Goal: Task Accomplishment & Management: Manage account settings

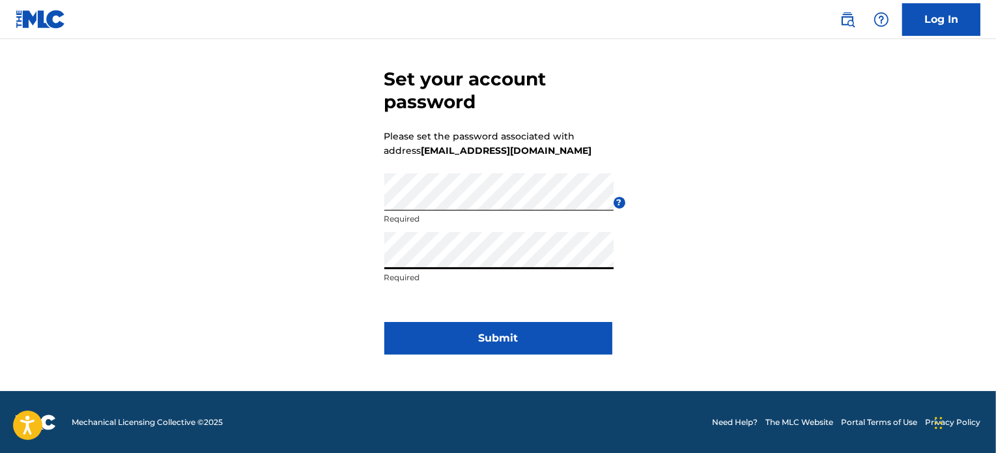
click at [483, 319] on form "Set your account password Please set the password associated with address [EMAI…" at bounding box center [499, 208] width 228 height 365
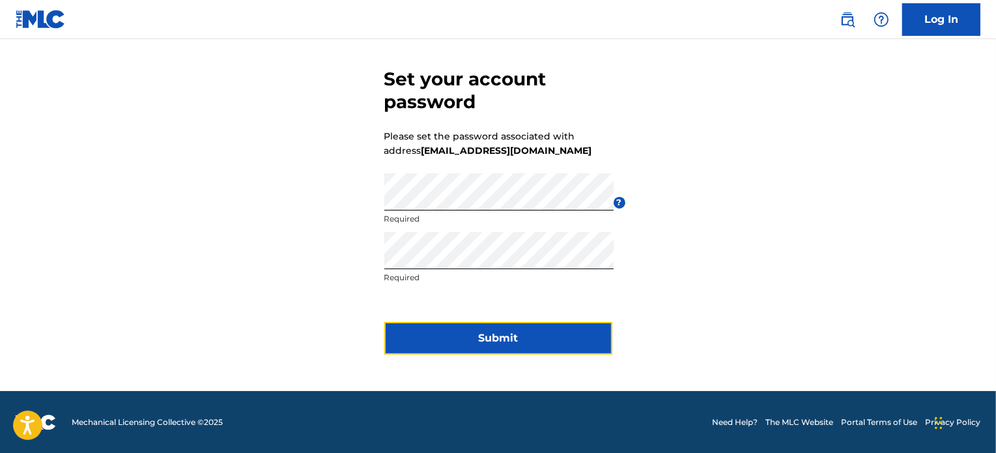
drag, startPoint x: 465, startPoint y: 349, endPoint x: 457, endPoint y: 347, distance: 8.1
click at [457, 350] on button "Submit" at bounding box center [499, 338] width 228 height 33
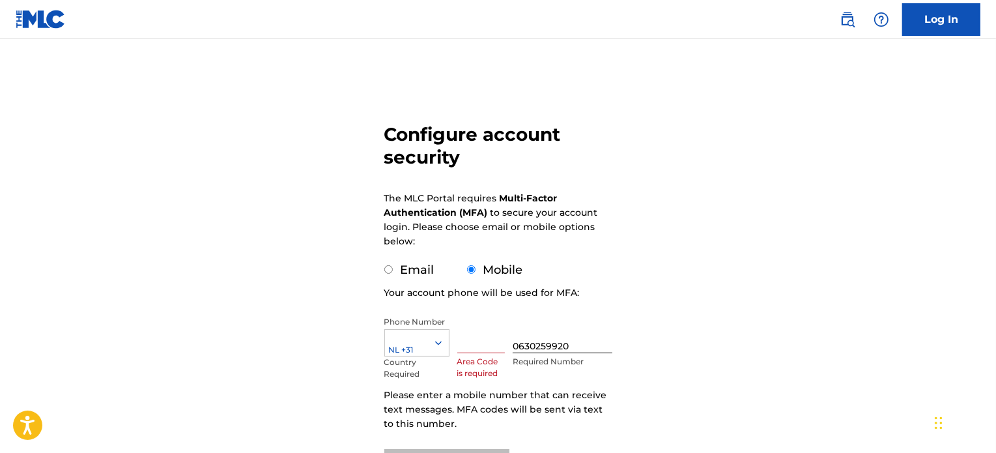
scroll to position [65, 0]
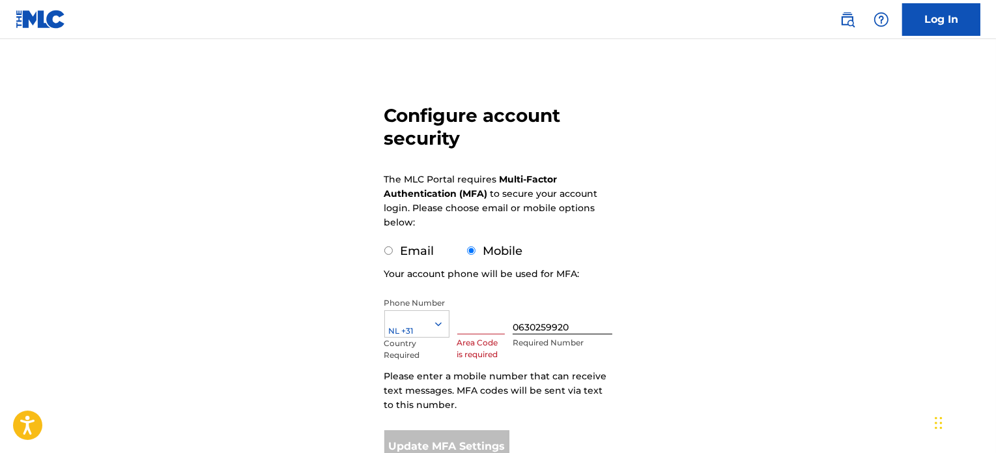
click at [273, 165] on div "Configure account security The MLC Portal requires Multi-Factor Authentication …" at bounding box center [498, 253] width 912 height 493
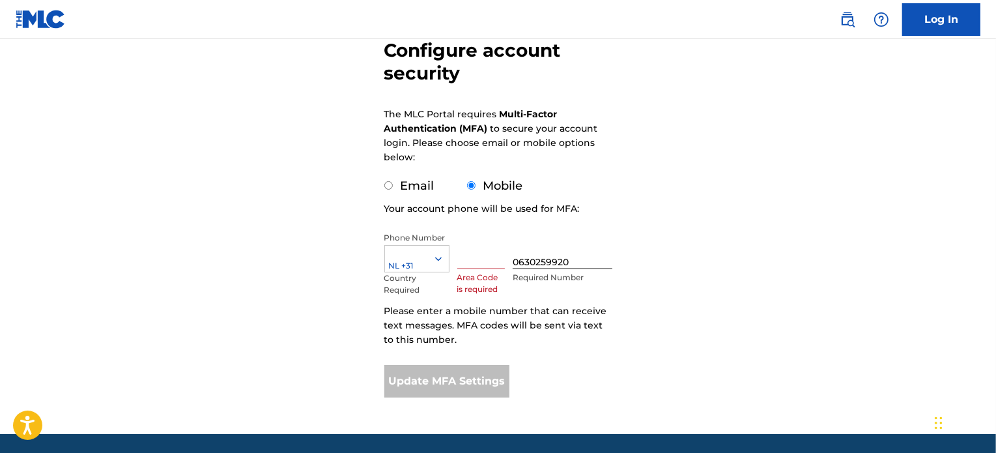
click at [476, 255] on input "text" at bounding box center [481, 250] width 48 height 37
click at [295, 225] on div "Configure account security The MLC Portal requires Multi-Factor Authentication …" at bounding box center [498, 187] width 912 height 493
click at [473, 252] on input "text" at bounding box center [481, 250] width 48 height 37
click at [390, 184] on input "Email" at bounding box center [389, 185] width 8 height 8
radio input "true"
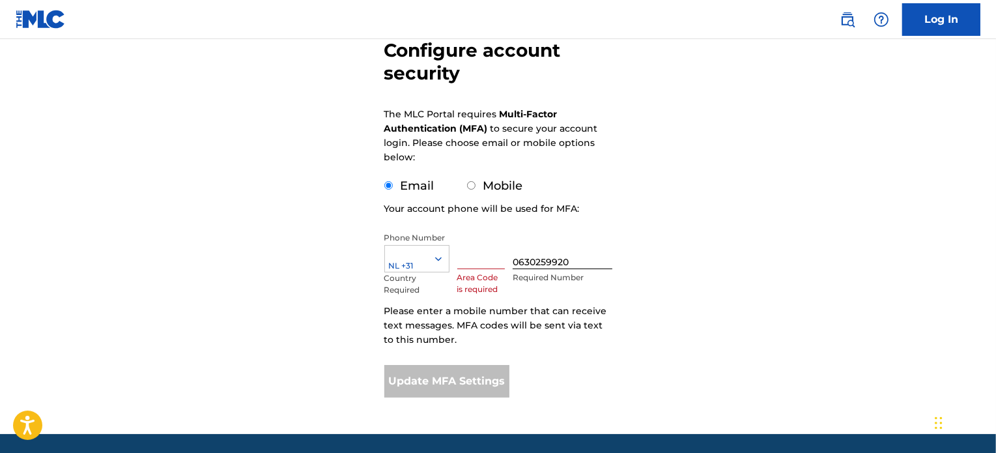
scroll to position [57, 0]
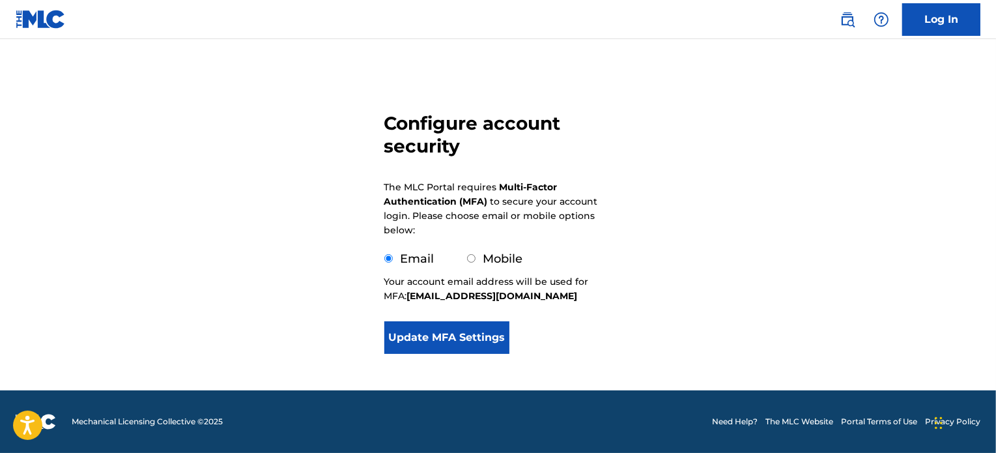
click at [470, 258] on input "Mobile" at bounding box center [471, 258] width 8 height 8
radio input "true"
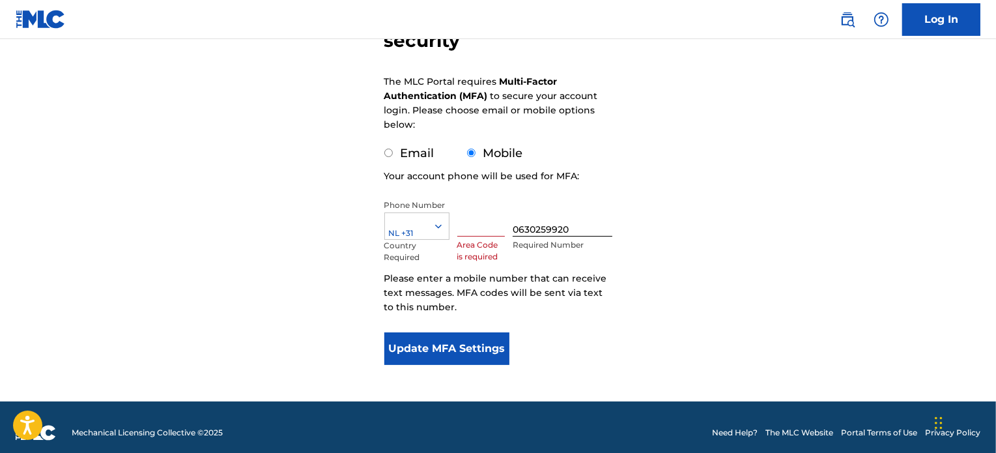
scroll to position [173, 0]
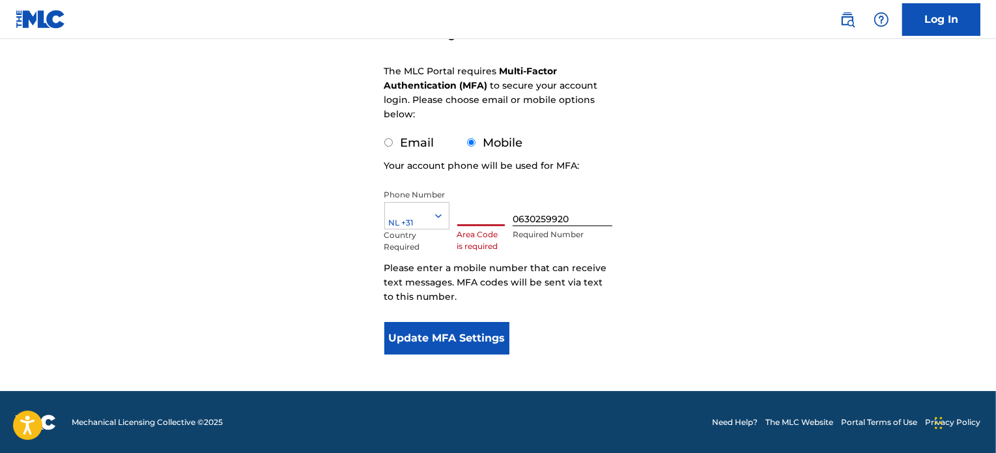
click at [466, 216] on input "text" at bounding box center [481, 207] width 48 height 37
type input "31"
click at [361, 242] on div "Configure account security The MLC Portal requires Multi-Factor Authentication …" at bounding box center [498, 144] width 912 height 493
click at [578, 221] on input "0630259920" at bounding box center [562, 207] width 99 height 37
click at [389, 134] on div "Email" at bounding box center [410, 143] width 50 height 18
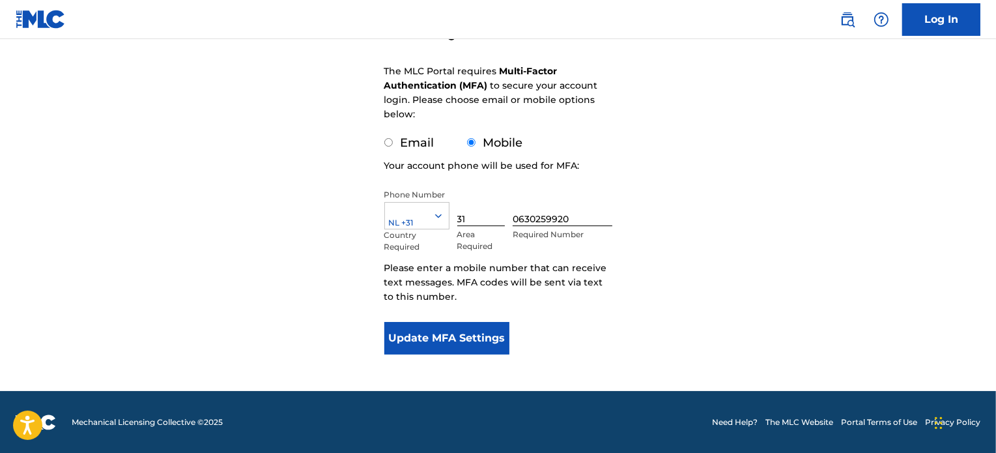
click at [395, 139] on div "Email" at bounding box center [410, 143] width 50 height 18
click at [392, 141] on div "Email" at bounding box center [410, 143] width 50 height 18
click at [395, 143] on div "Email" at bounding box center [410, 143] width 50 height 18
click at [390, 143] on input "Email" at bounding box center [389, 142] width 8 height 8
radio input "true"
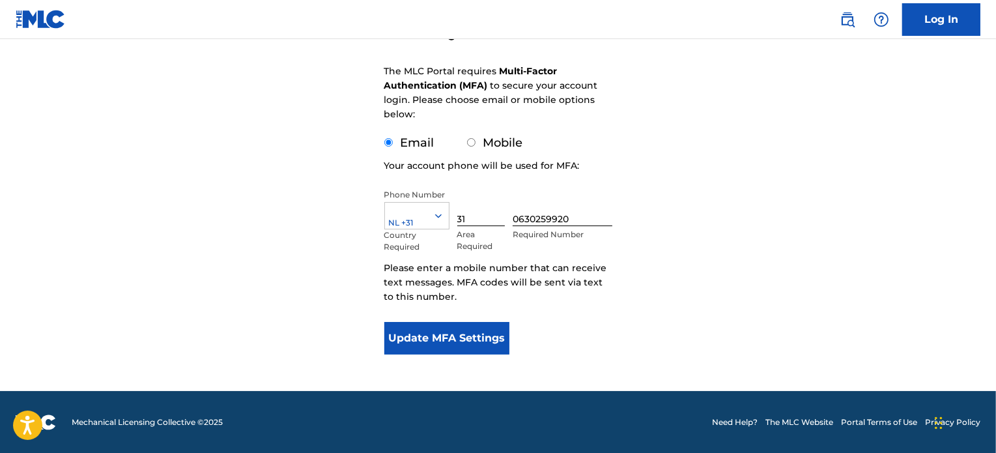
scroll to position [57, 0]
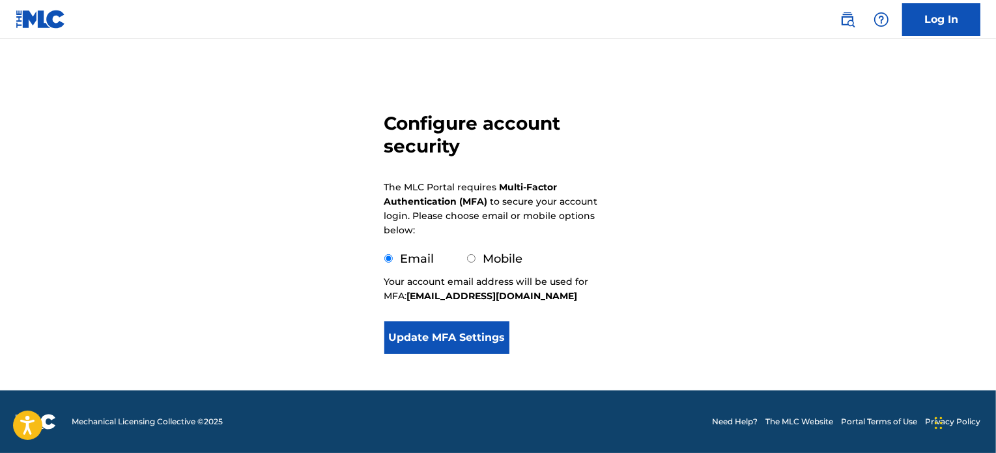
click at [471, 258] on input "Mobile" at bounding box center [471, 258] width 8 height 8
radio input "true"
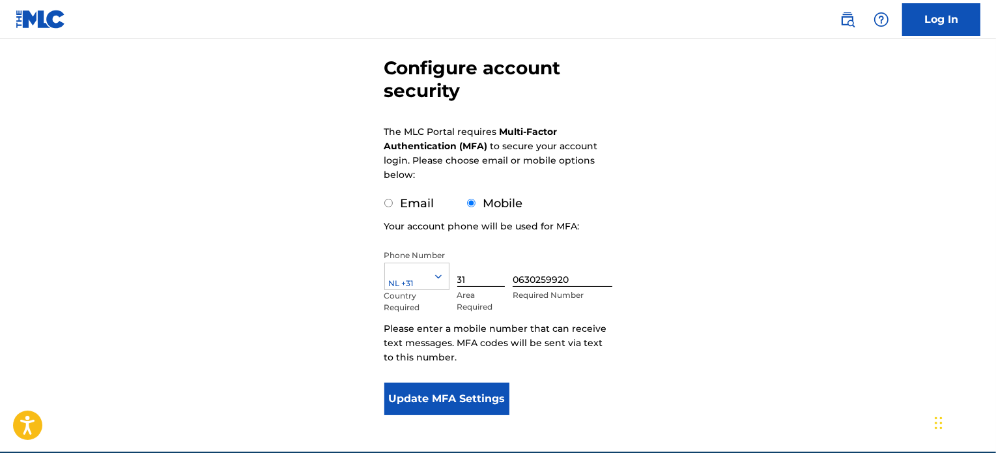
scroll to position [123, 0]
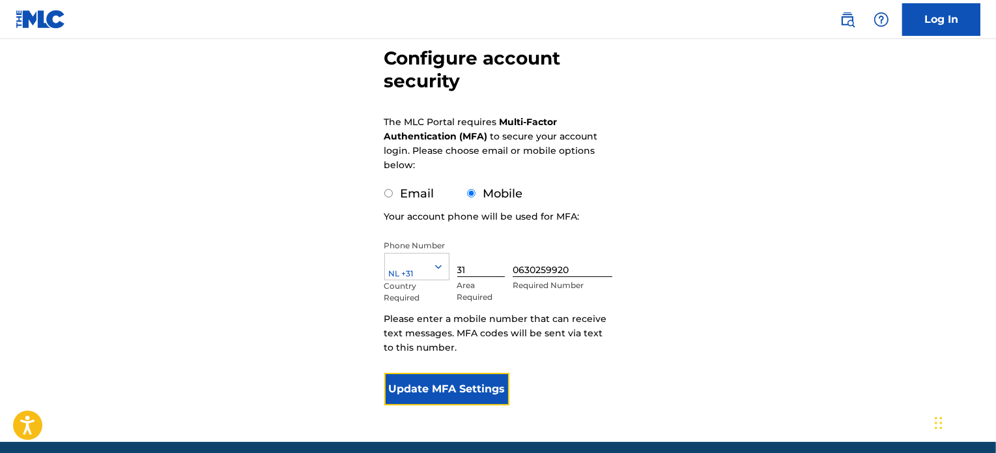
click at [435, 390] on button "Update MFA Settings" at bounding box center [448, 389] width 126 height 33
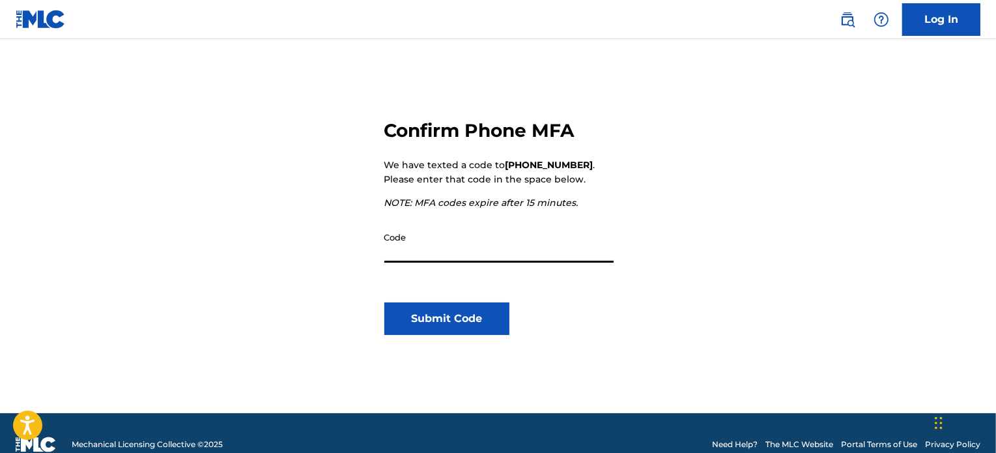
scroll to position [130, 0]
